Goal: Task Accomplishment & Management: Use online tool/utility

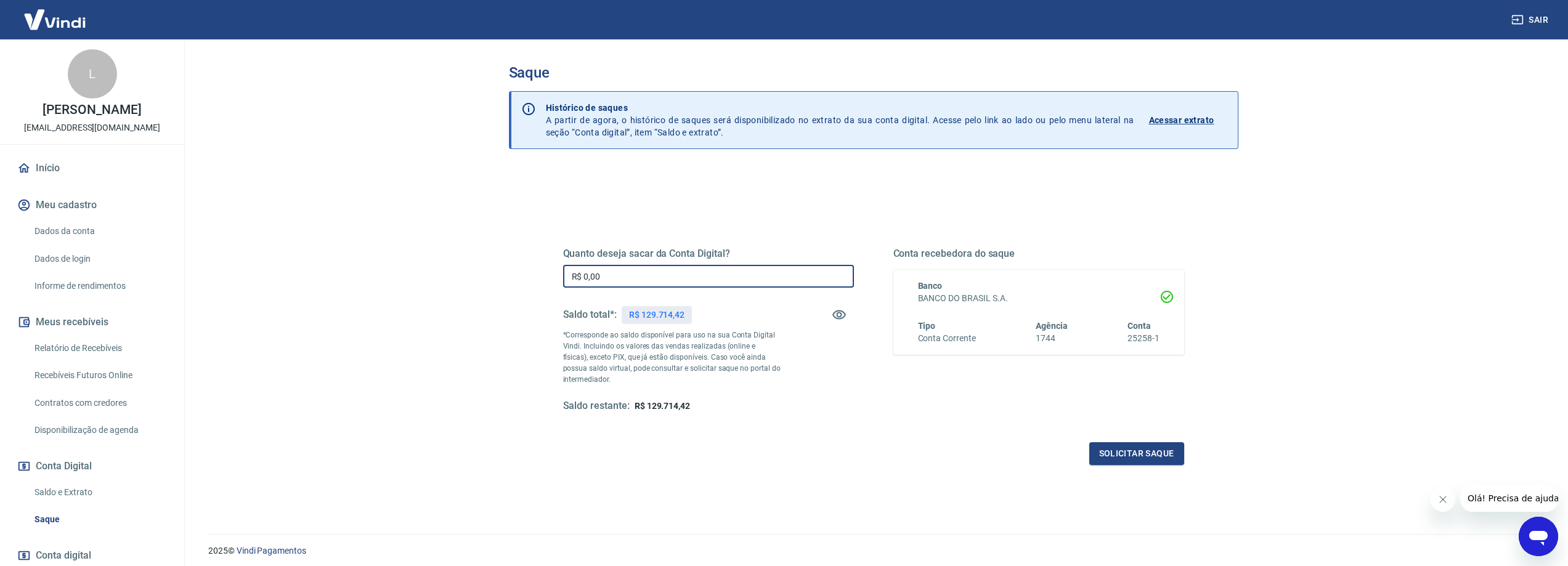
click at [665, 272] on input "R$ 0,00" at bounding box center [708, 276] width 291 height 23
type input "R$ 45.000,00"
click at [1134, 462] on button "Solicitar saque" at bounding box center [1137, 454] width 95 height 23
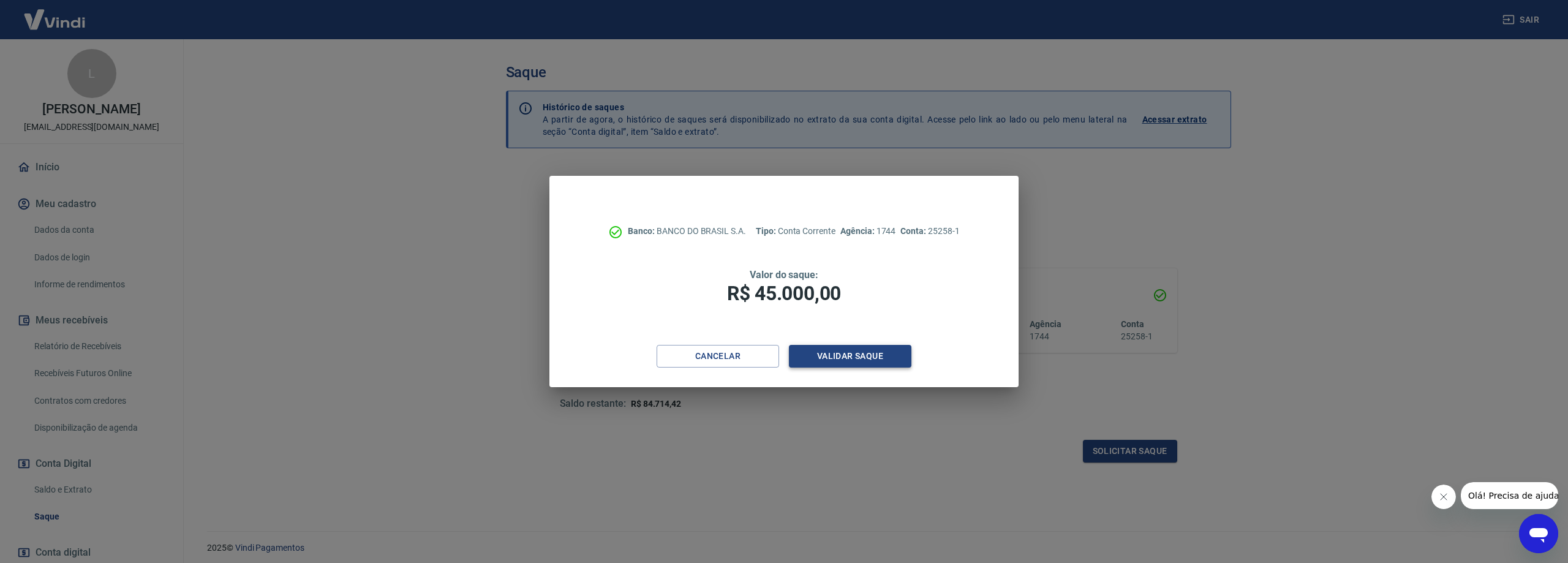
click at [818, 362] on button "Validar saque" at bounding box center [850, 357] width 122 height 23
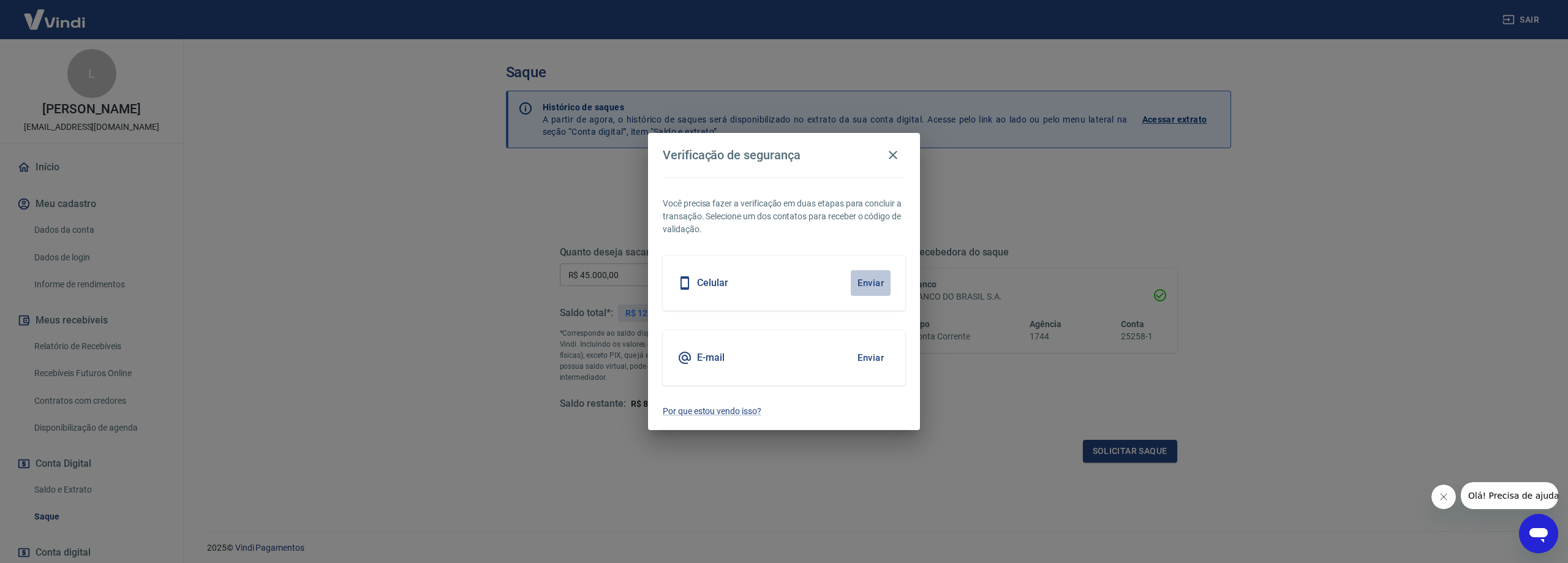
click at [875, 286] on button "Enviar" at bounding box center [871, 282] width 40 height 25
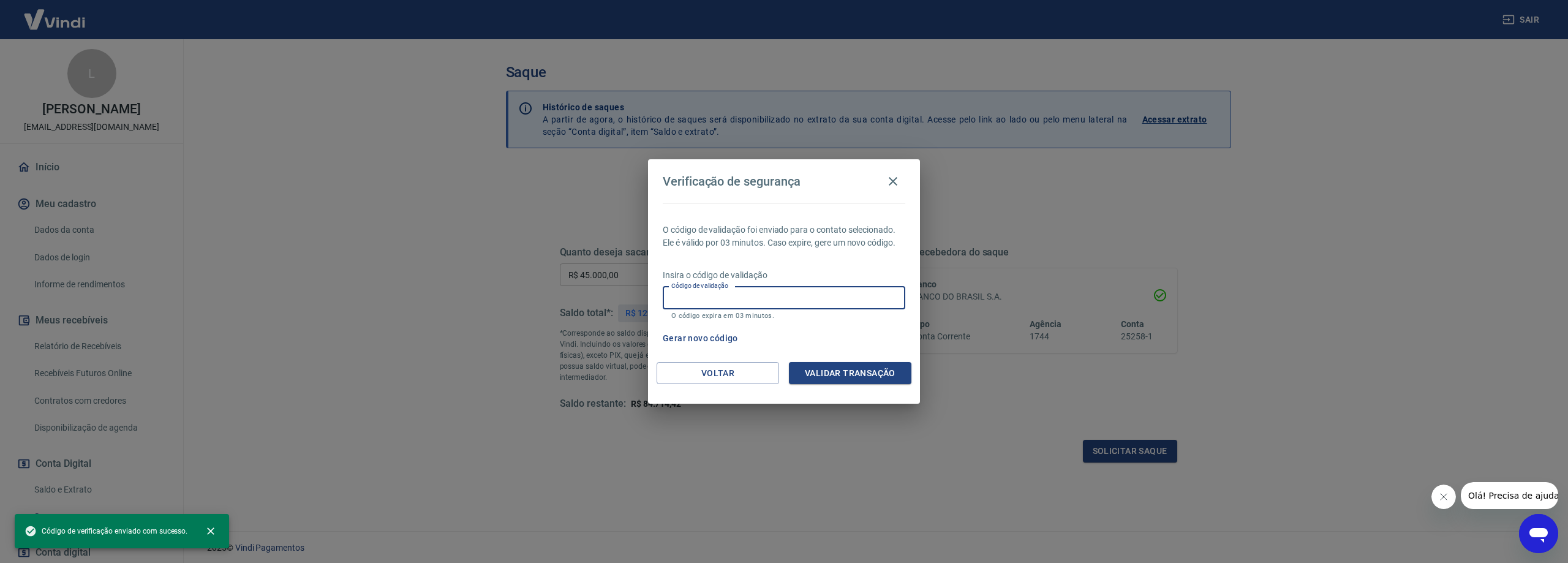
drag, startPoint x: 724, startPoint y: 302, endPoint x: 781, endPoint y: 288, distance: 58.7
click at [724, 302] on input "Código de validação" at bounding box center [783, 298] width 242 height 23
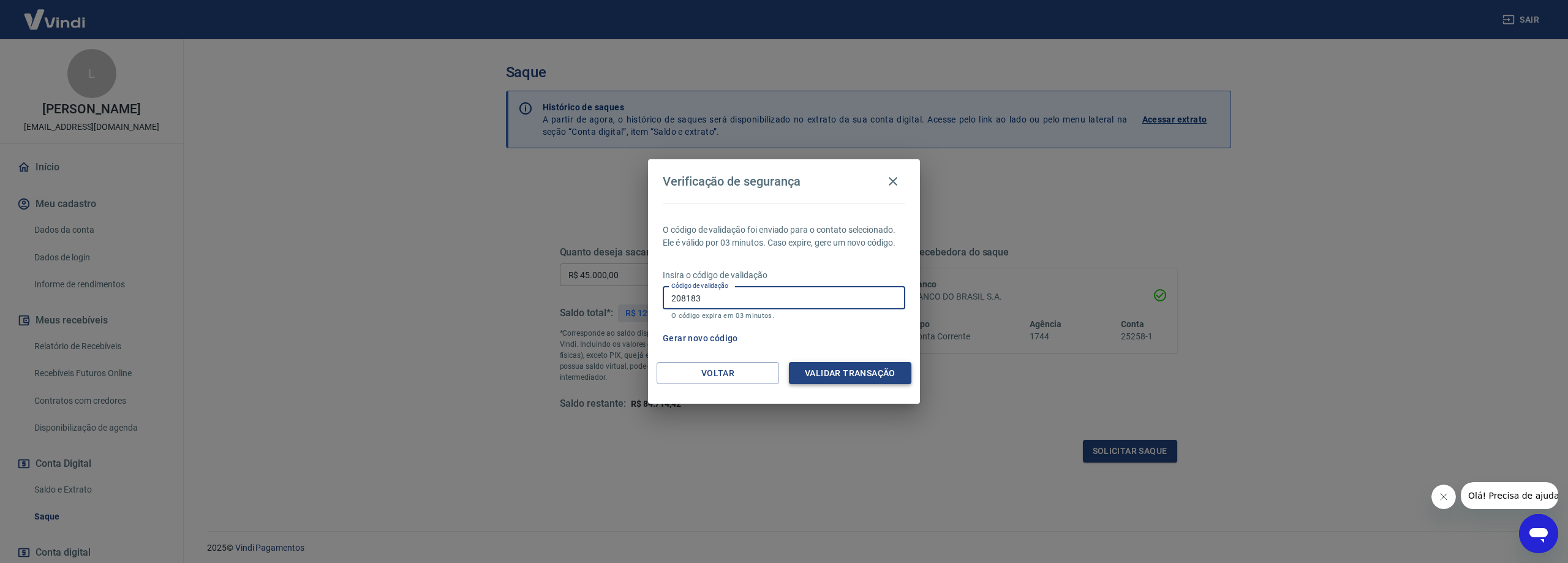
type input "208183"
click at [831, 373] on button "Validar transação" at bounding box center [850, 373] width 122 height 23
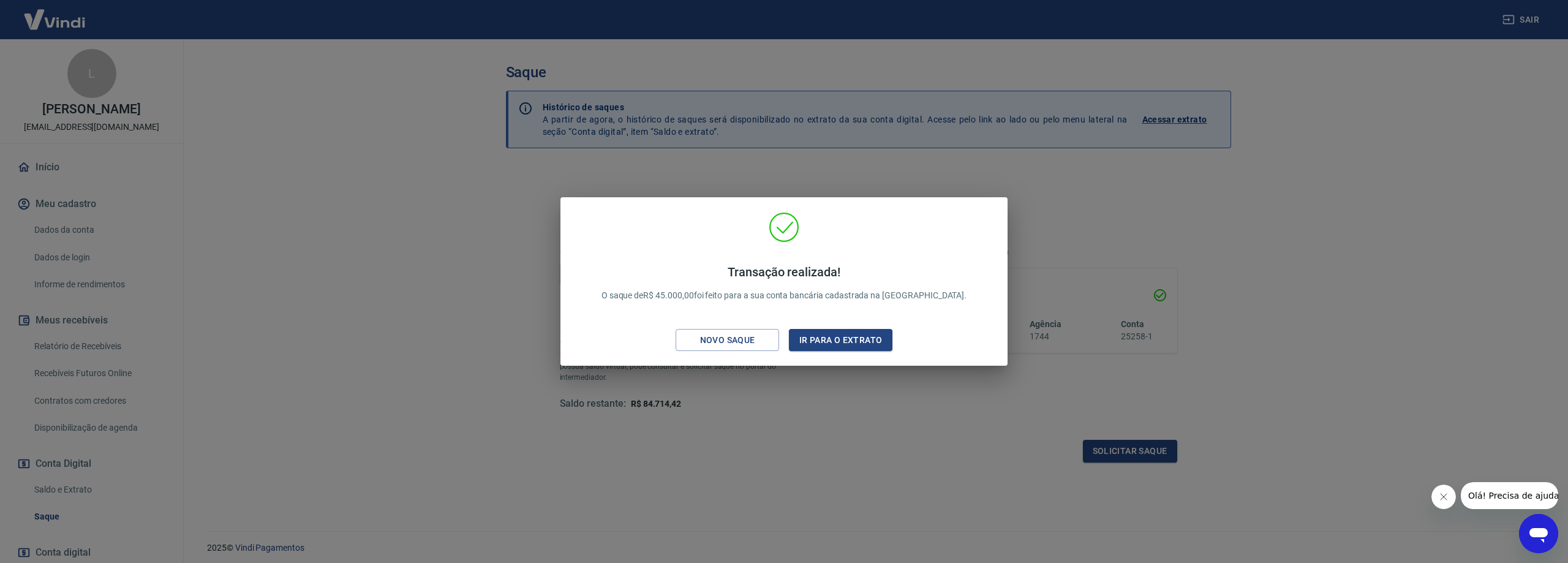
click at [708, 510] on div "Transação realizada! O saque de R$ 45.000,00 foi feito para a sua conta bancári…" at bounding box center [784, 282] width 1568 height 563
